Goal: Information Seeking & Learning: Understand process/instructions

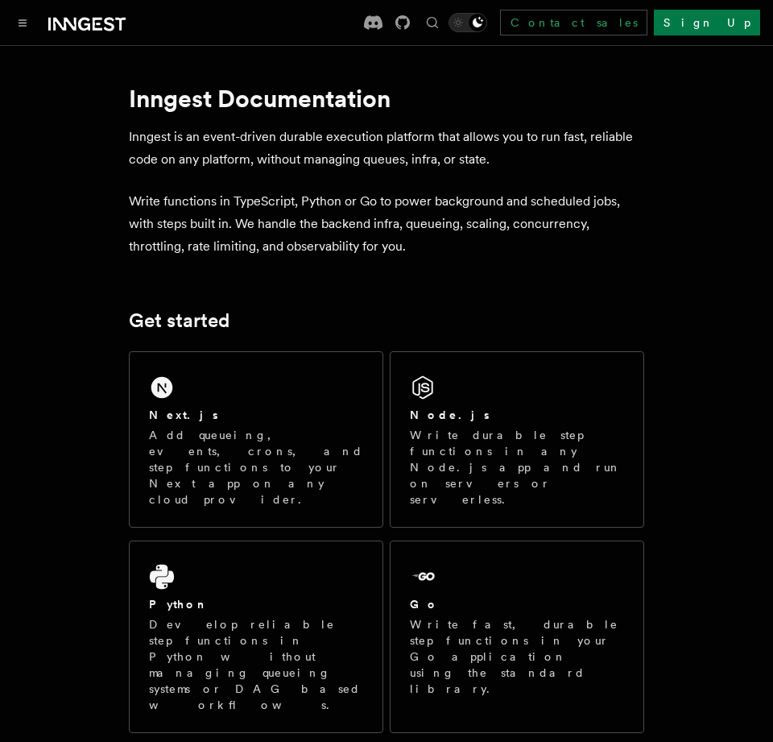
click at [250, 441] on p "Add queueing, events, crons, and step functions to your Next app on any cloud p…" at bounding box center [256, 467] width 214 height 81
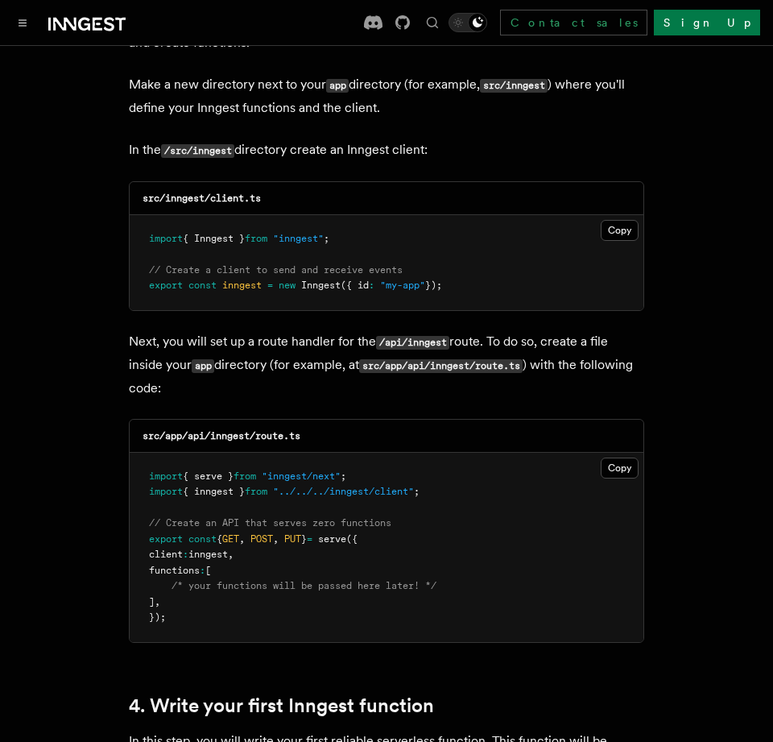
scroll to position [1808, 0]
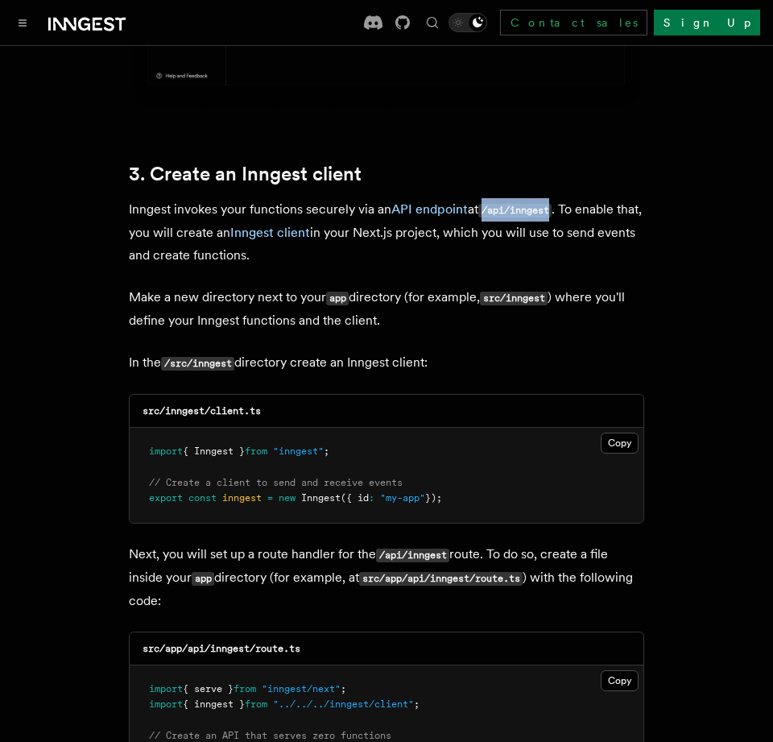
drag, startPoint x: 491, startPoint y: 168, endPoint x: 566, endPoint y: 168, distance: 74.9
click at [566, 198] on p "Inngest invokes your functions securely via an API endpoint at /api/inngest . T…" at bounding box center [387, 232] width 516 height 68
copy code "/api/inngest"
click at [624, 433] on button "Copy Copied" at bounding box center [620, 443] width 38 height 21
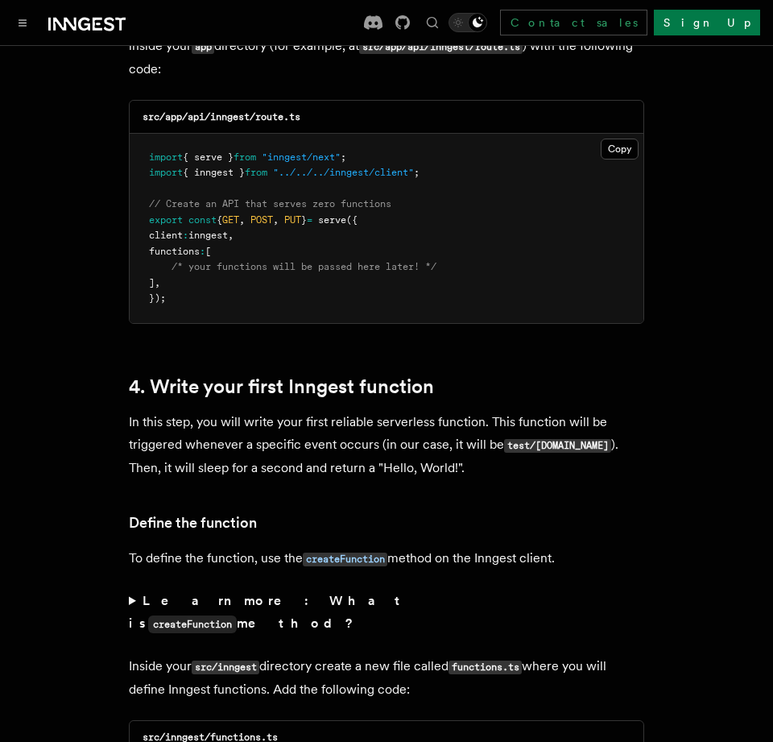
scroll to position [2233, 0]
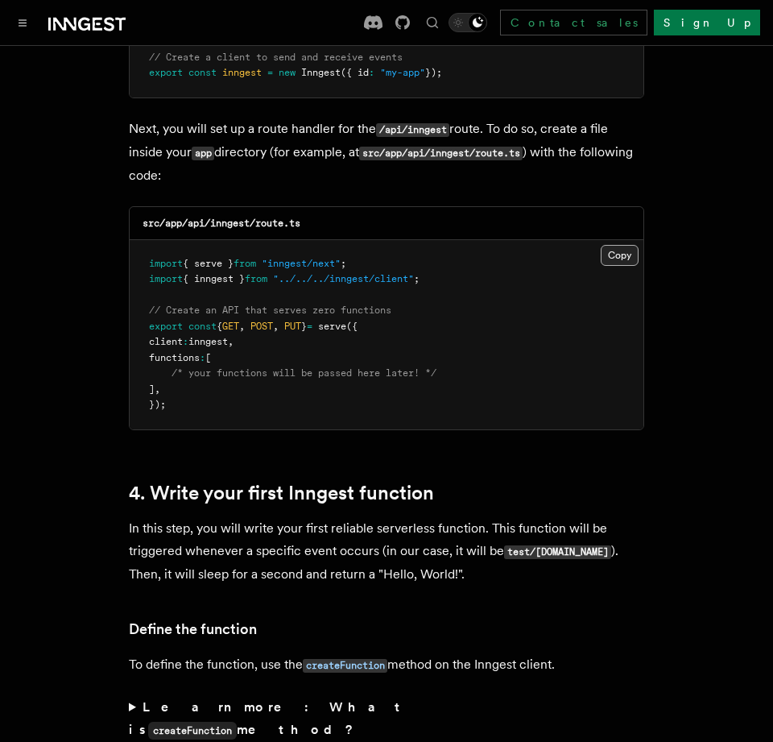
click at [611, 245] on button "Copy Copied" at bounding box center [620, 255] width 38 height 21
click at [619, 245] on button "Copy Copied" at bounding box center [620, 255] width 38 height 21
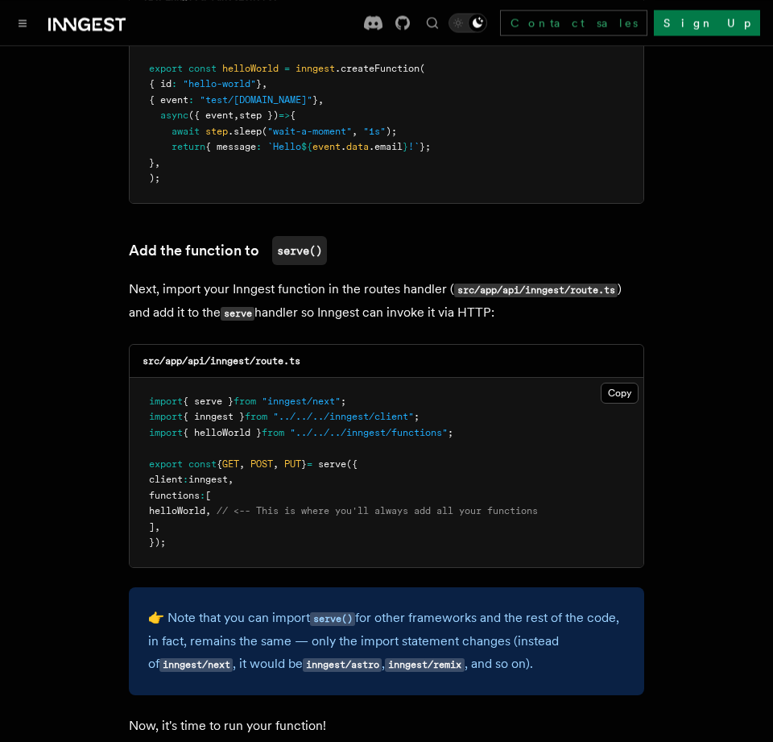
scroll to position [3190, 0]
